Goal: Find specific page/section: Find specific page/section

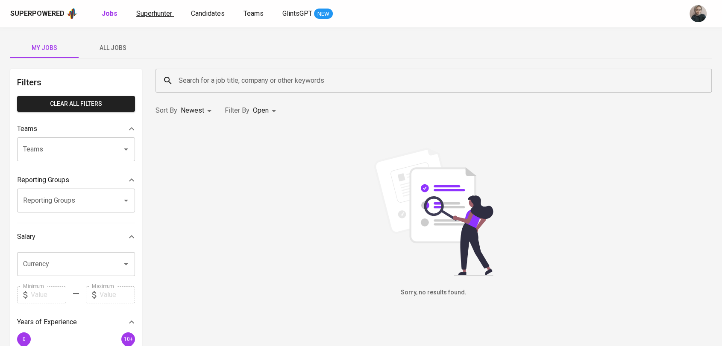
click at [161, 17] on span "Superhunter" at bounding box center [154, 13] width 36 height 8
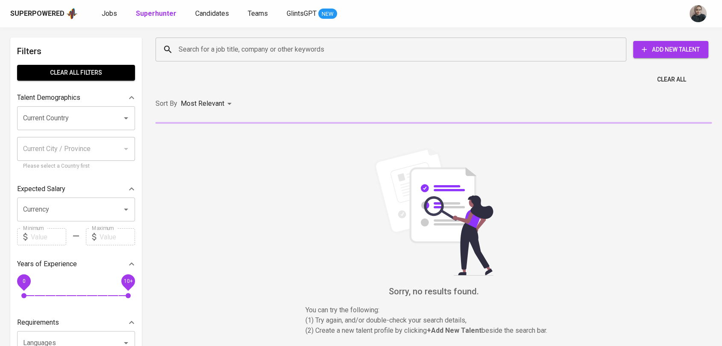
click at [270, 47] on input "Search for a job title, company or other keywords" at bounding box center [392, 49] width 433 height 16
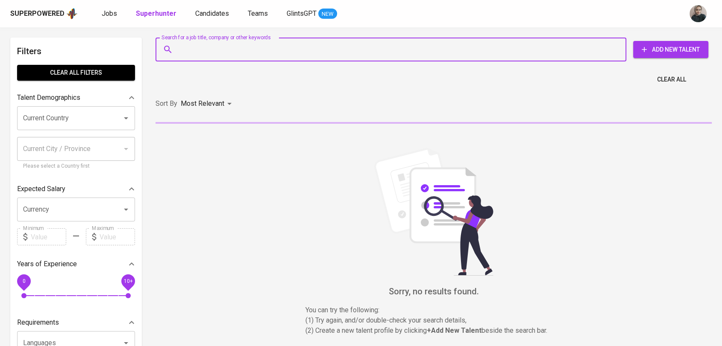
paste input "[PERSON_NAME] [PERSON_NAME]"
type input "[PERSON_NAME] [PERSON_NAME]"
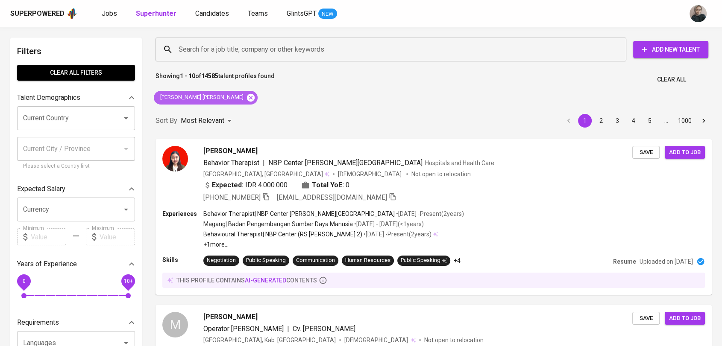
click at [246, 93] on icon at bounding box center [250, 97] width 9 height 9
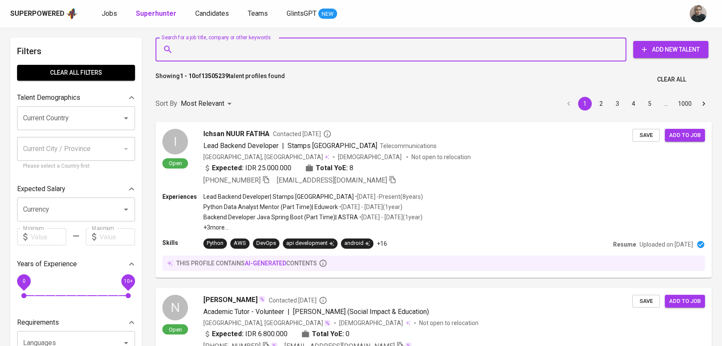
click at [278, 50] on input "Search for a job title, company or other keywords" at bounding box center [392, 49] width 433 height 16
paste input "[EMAIL_ADDRESS][DOMAIN_NAME]"
type input "[EMAIL_ADDRESS][DOMAIN_NAME]"
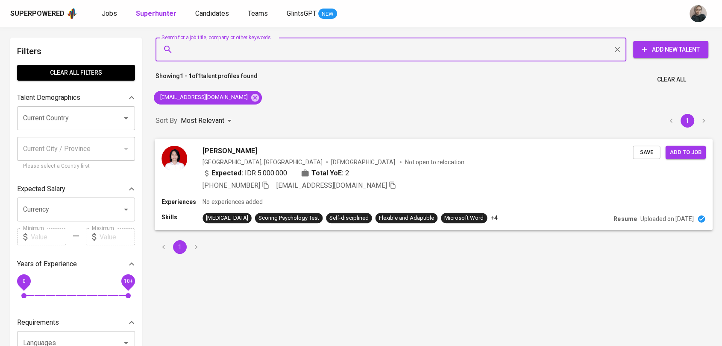
click at [269, 182] on icon "button" at bounding box center [266, 185] width 8 height 8
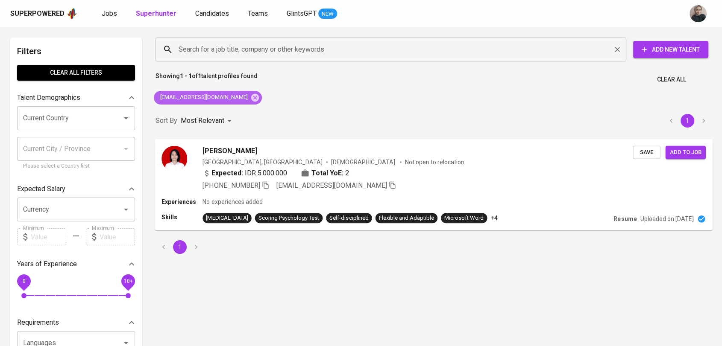
click at [250, 96] on icon at bounding box center [254, 97] width 9 height 9
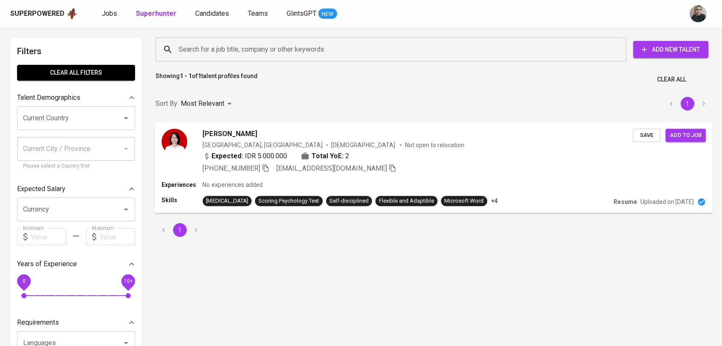
click at [215, 47] on input "Search for a job title, company or other keywords" at bounding box center [392, 49] width 433 height 16
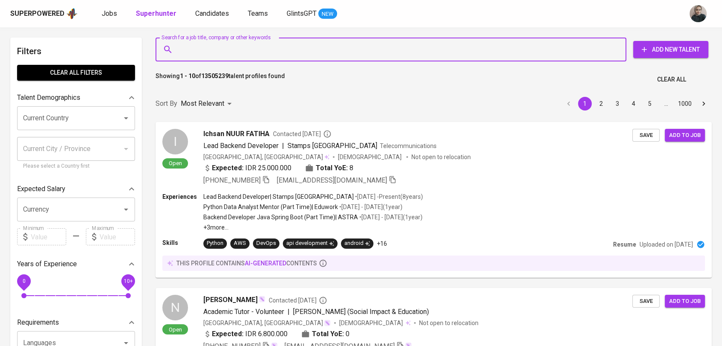
paste input "[PERSON_NAME]"
type input "[PERSON_NAME]"
